Goal: Ask a question

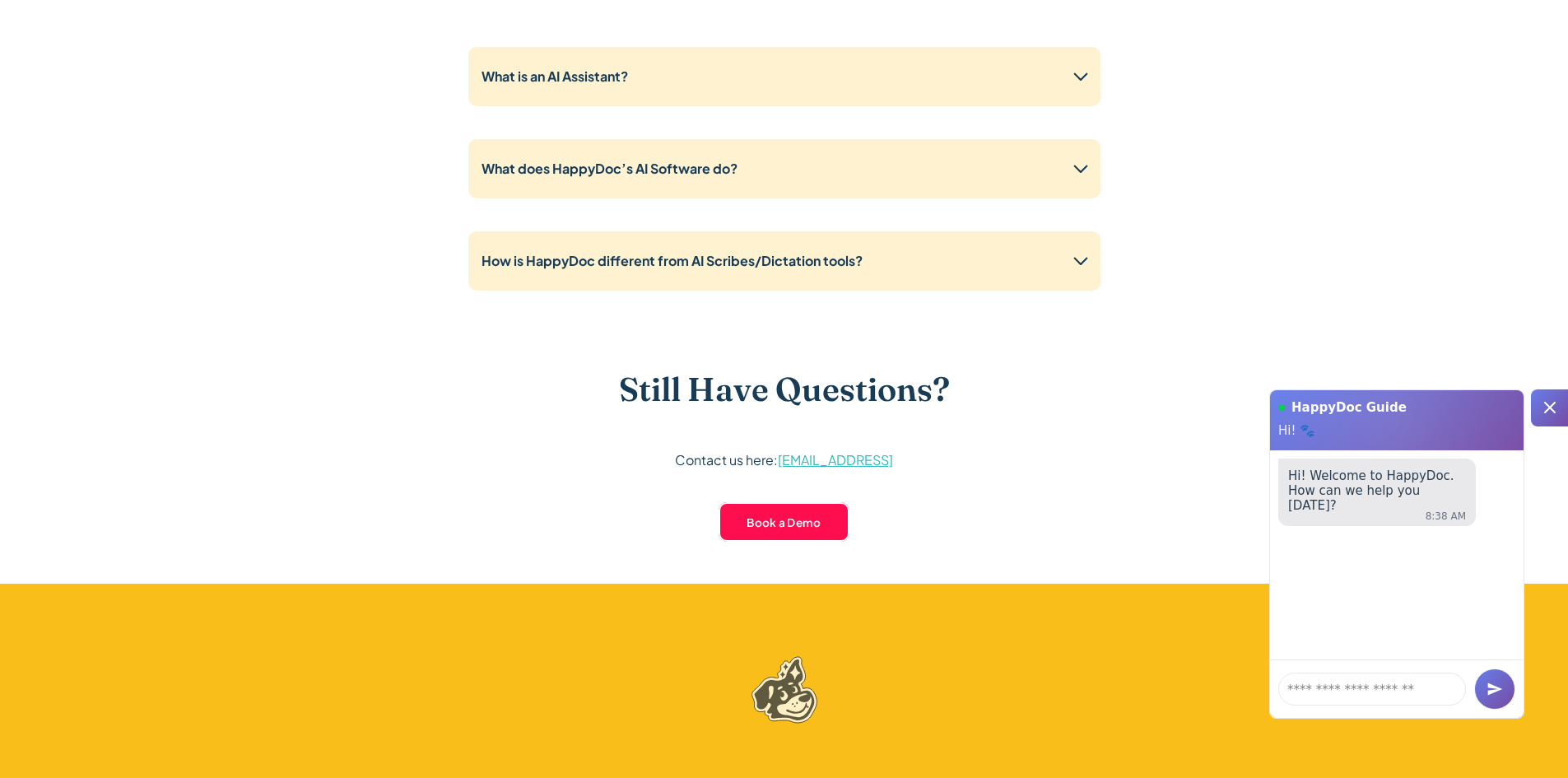
scroll to position [4197, 0]
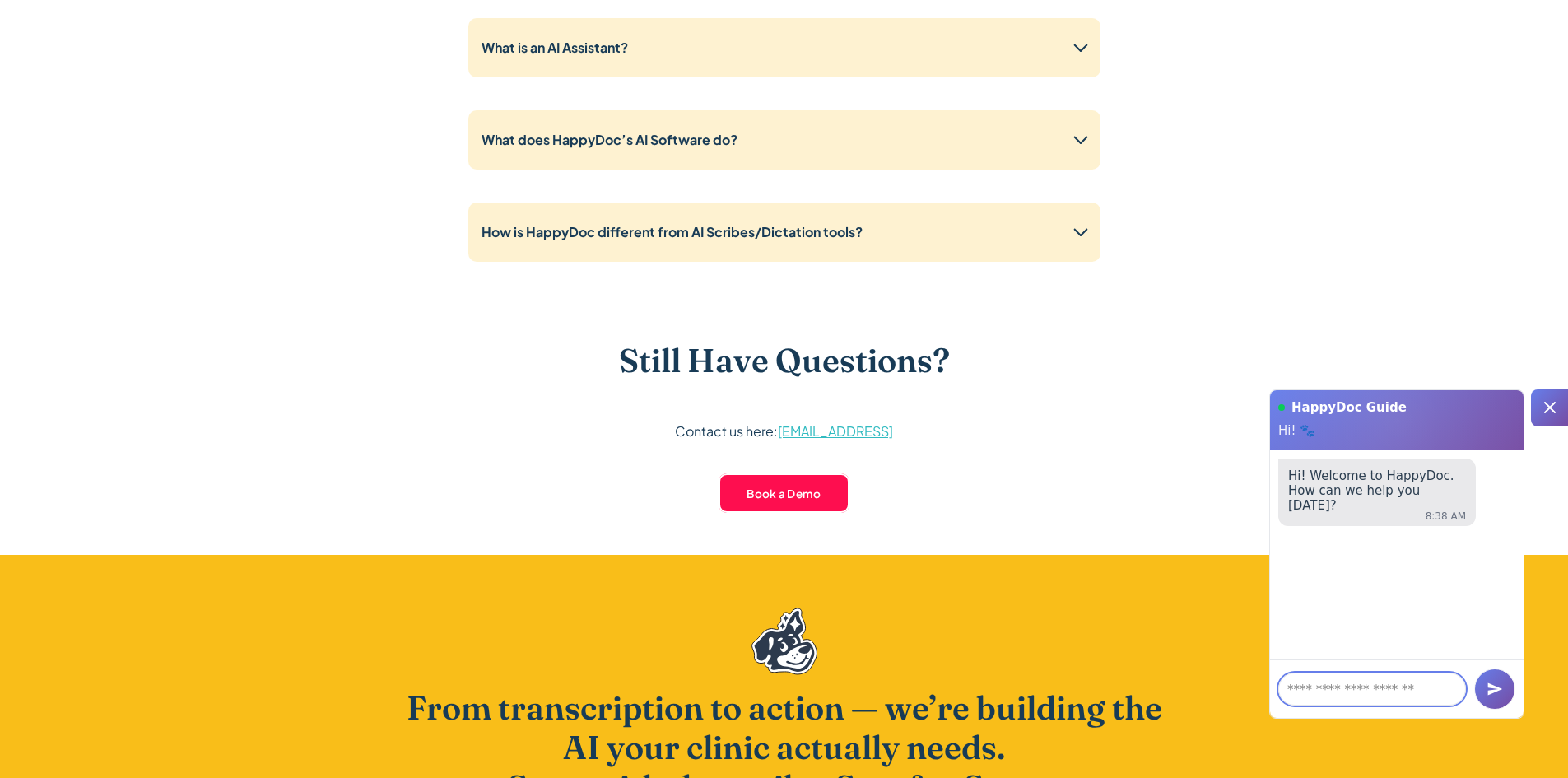
click at [1343, 681] on textarea at bounding box center [1372, 688] width 188 height 33
type textarea "*"
type textarea "**********"
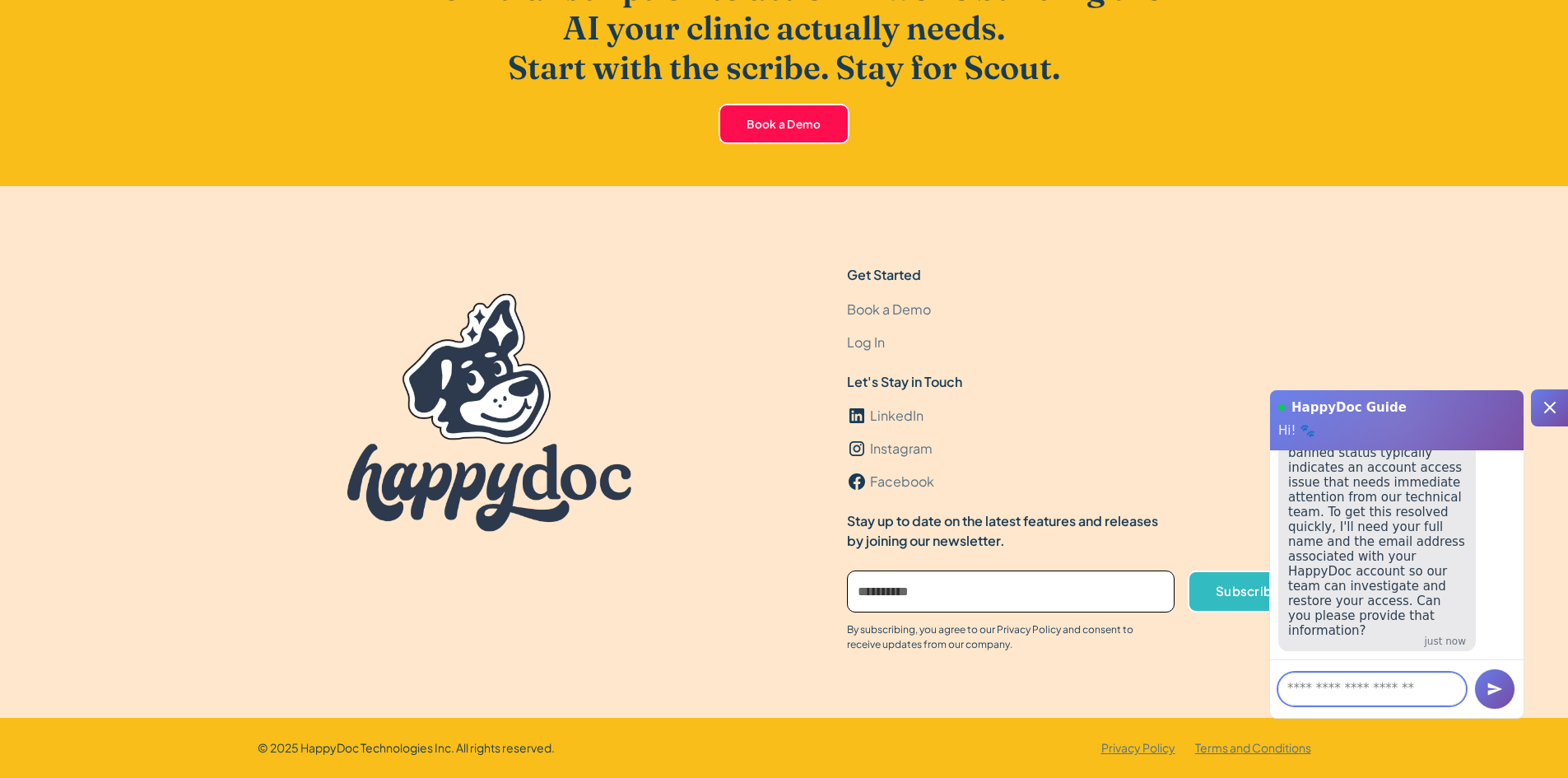
scroll to position [255, 0]
click at [1316, 681] on textarea at bounding box center [1372, 688] width 188 height 33
type textarea "**********"
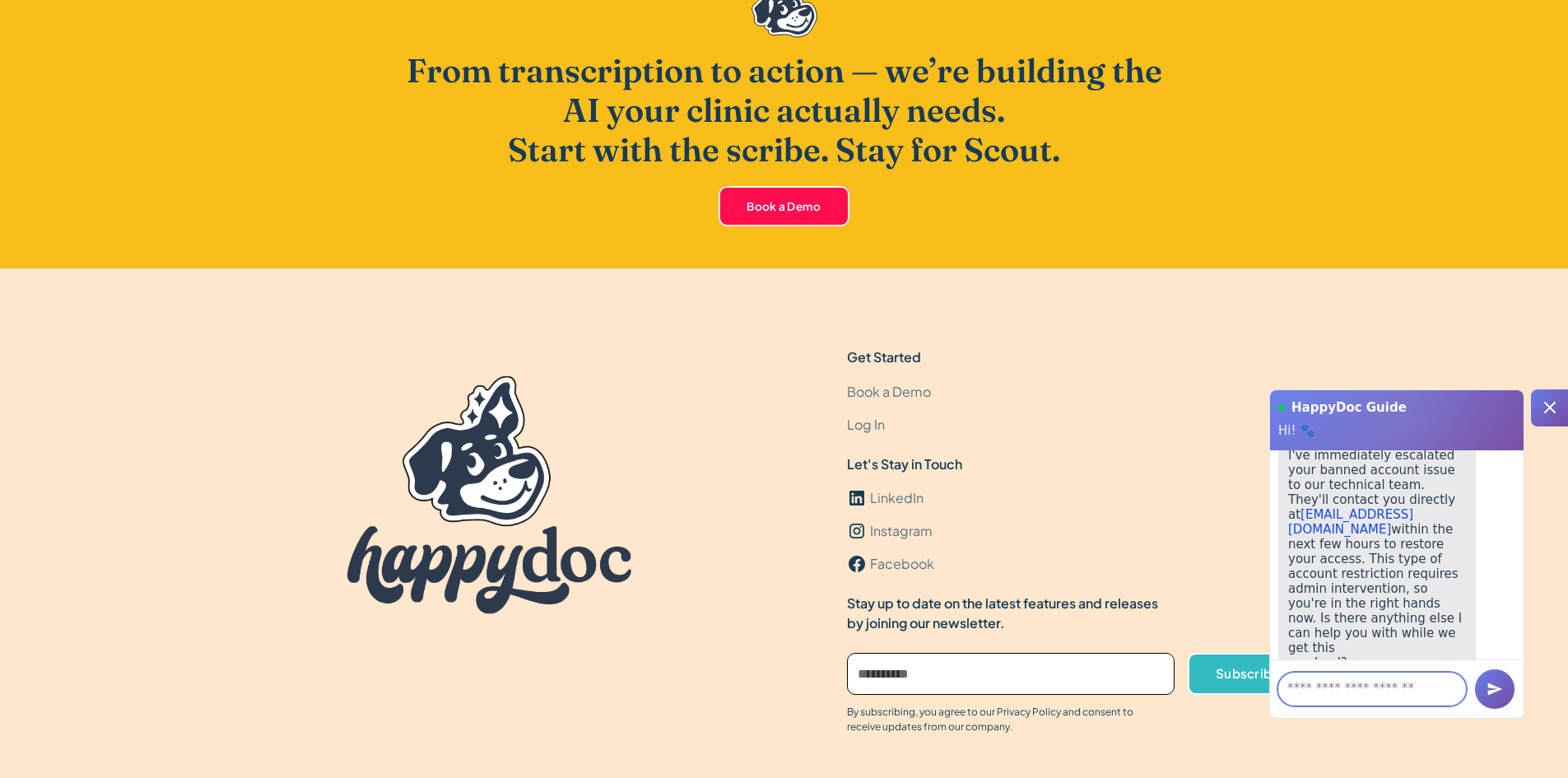
scroll to position [531, 0]
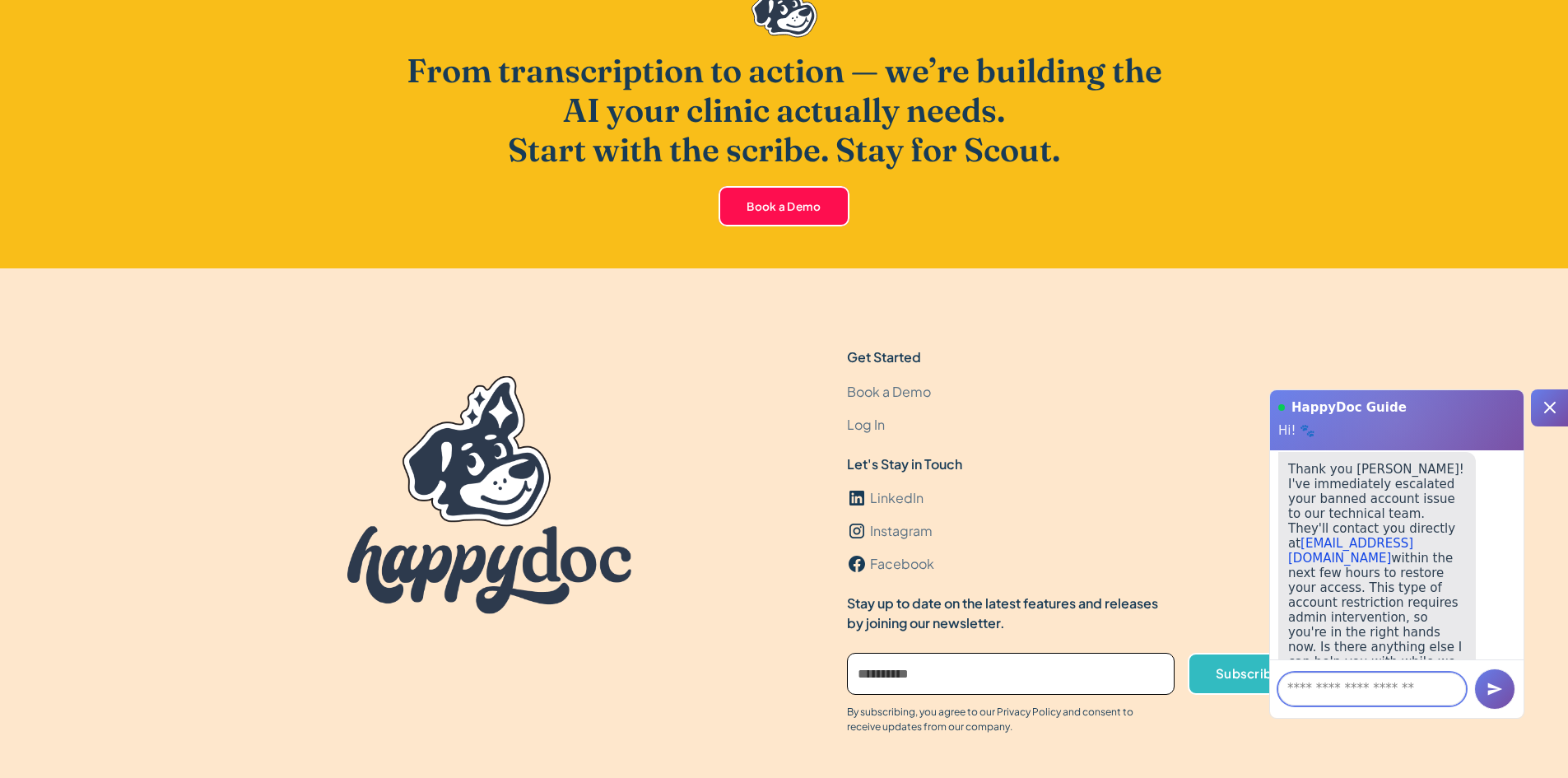
click at [1350, 690] on textarea at bounding box center [1372, 688] width 188 height 33
type textarea "**********"
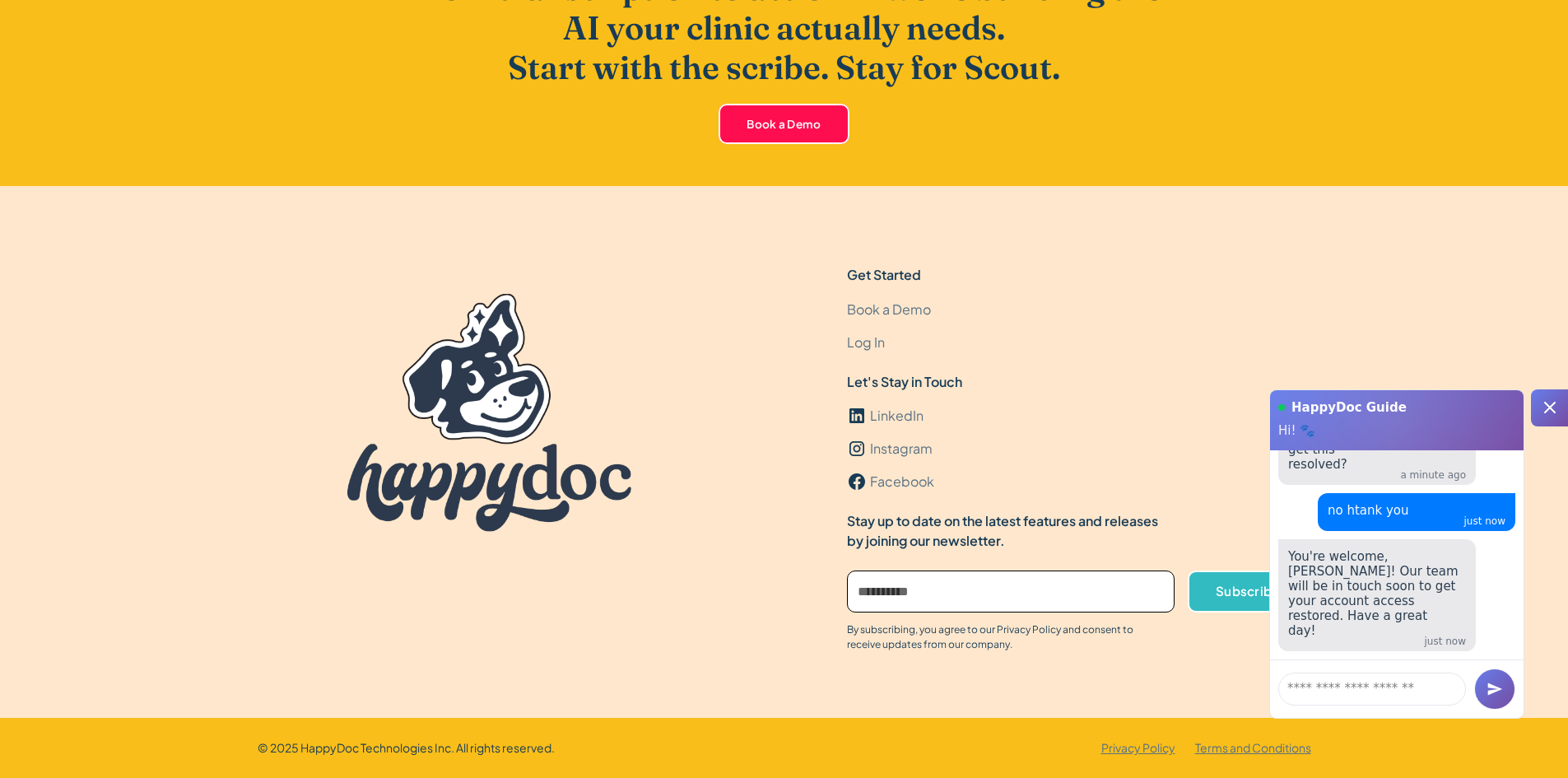
scroll to position [792, 0]
click at [1554, 394] on div at bounding box center [1548, 407] width 37 height 37
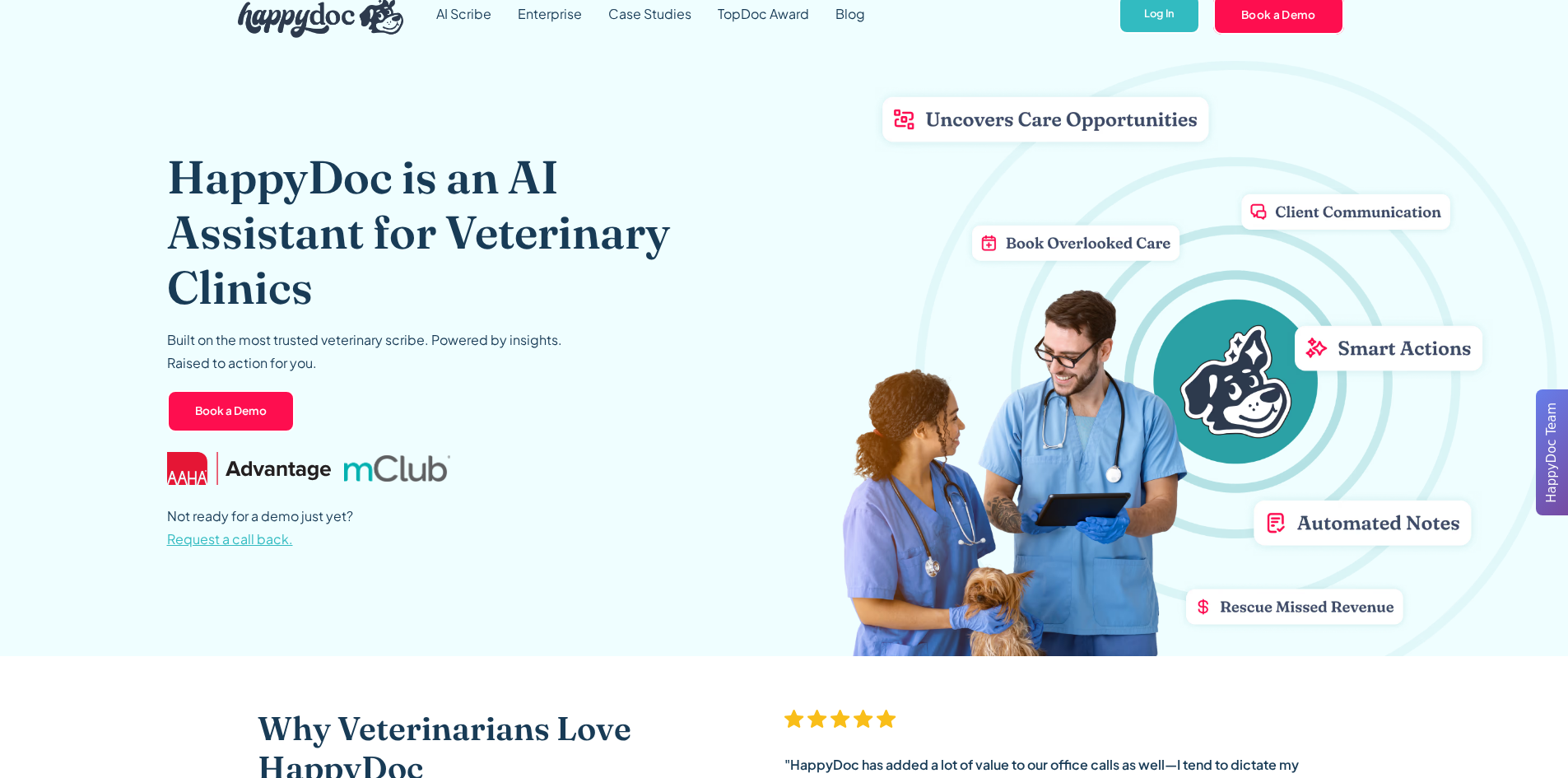
scroll to position [0, 0]
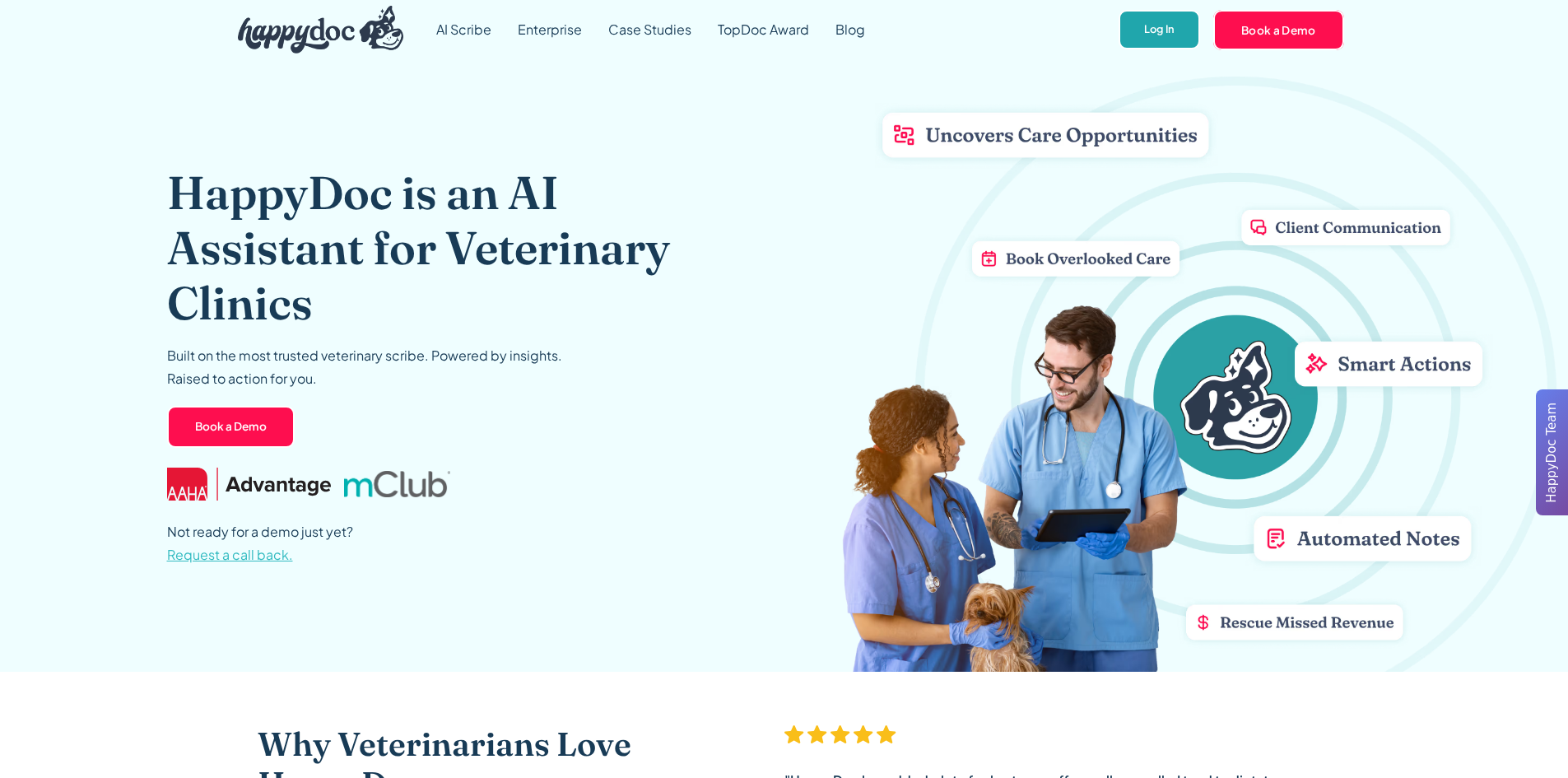
click at [1172, 32] on link "Log In" at bounding box center [1158, 30] width 81 height 40
click at [252, 491] on img at bounding box center [249, 483] width 165 height 33
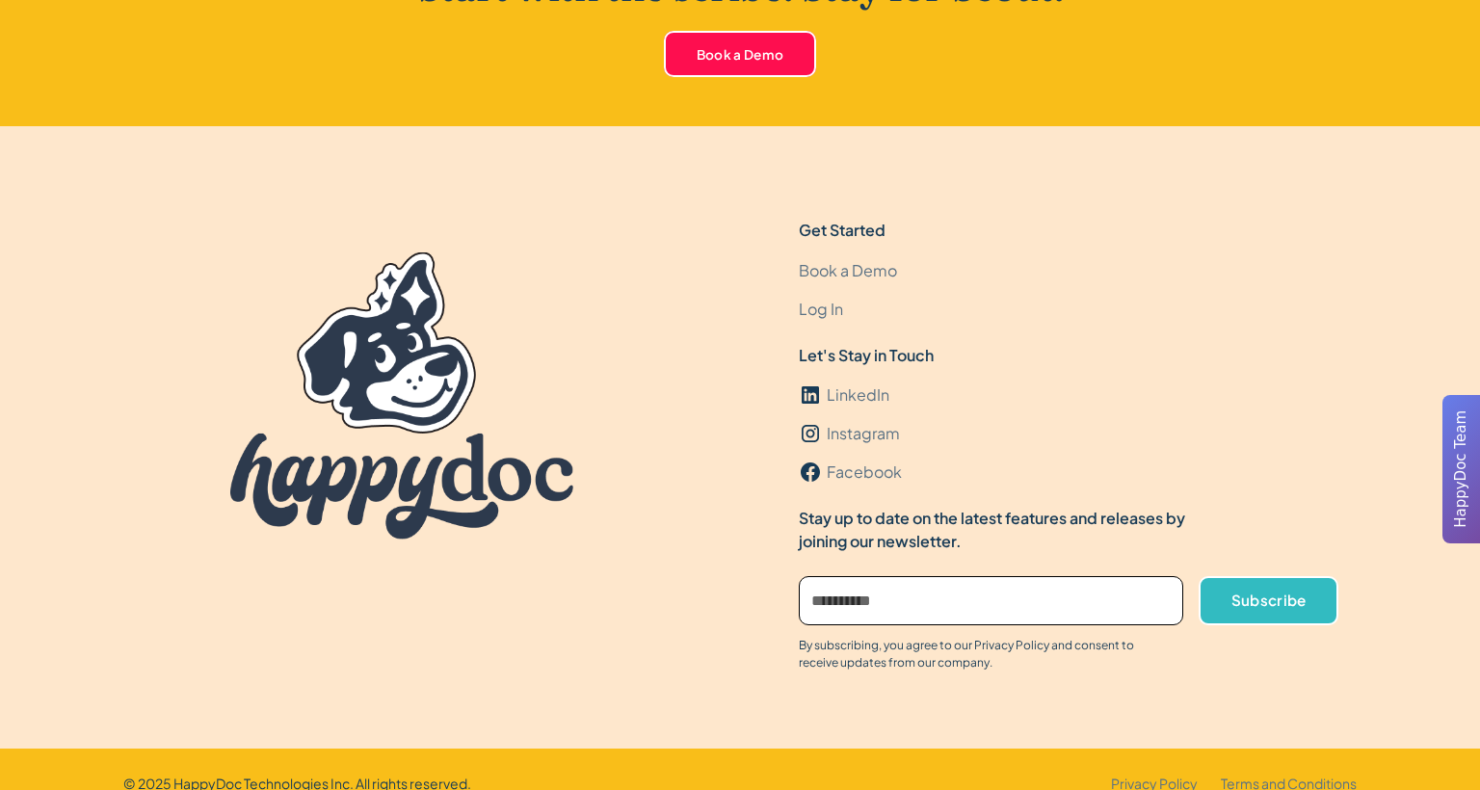
scroll to position [908, 0]
